Goal: Transaction & Acquisition: Purchase product/service

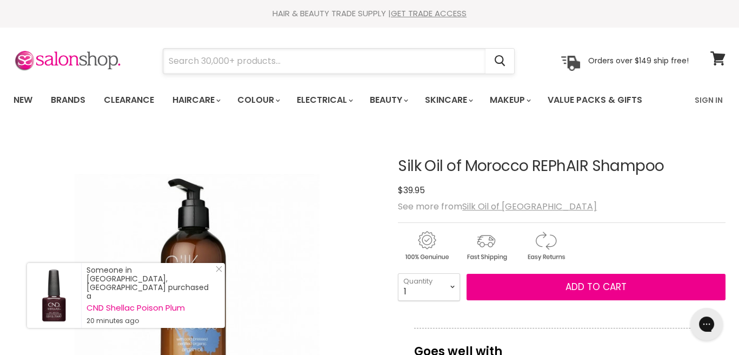
click at [190, 60] on input "Search" at bounding box center [324, 61] width 322 height 25
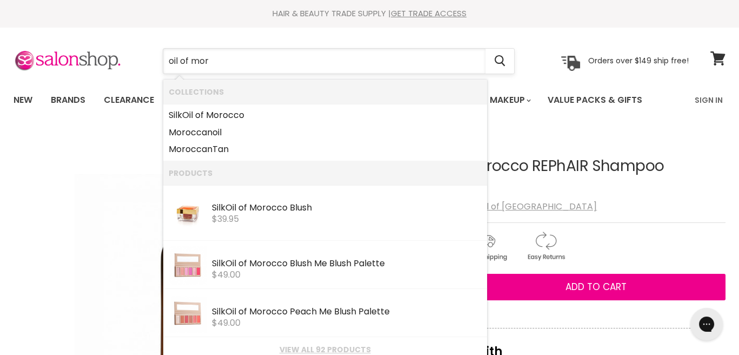
type input "oil of moro"
click at [176, 116] on link "Silk Oil of Moro cco" at bounding box center [325, 114] width 313 height 17
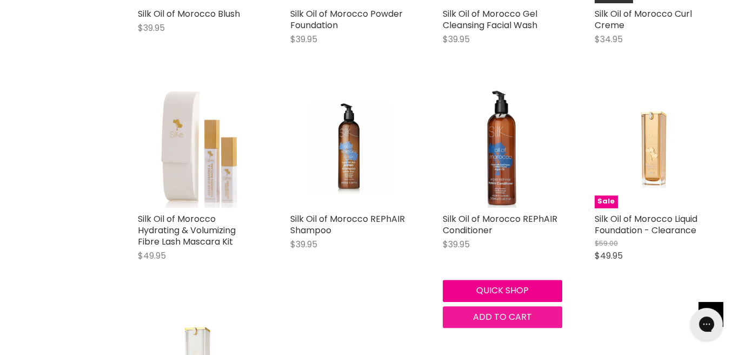
scroll to position [2432, 0]
